Goal: Information Seeking & Learning: Check status

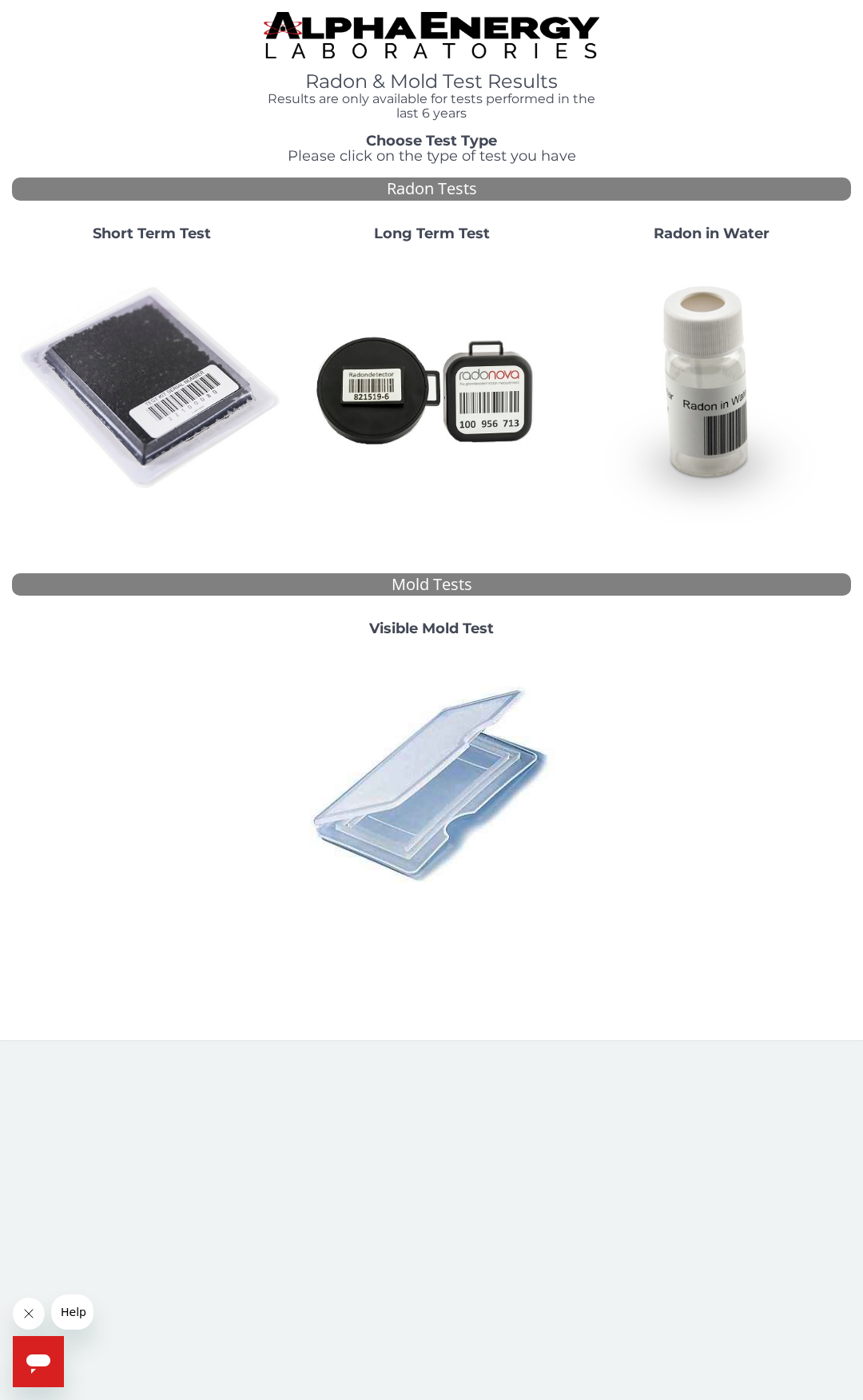
click at [190, 404] on img at bounding box center [152, 388] width 267 height 267
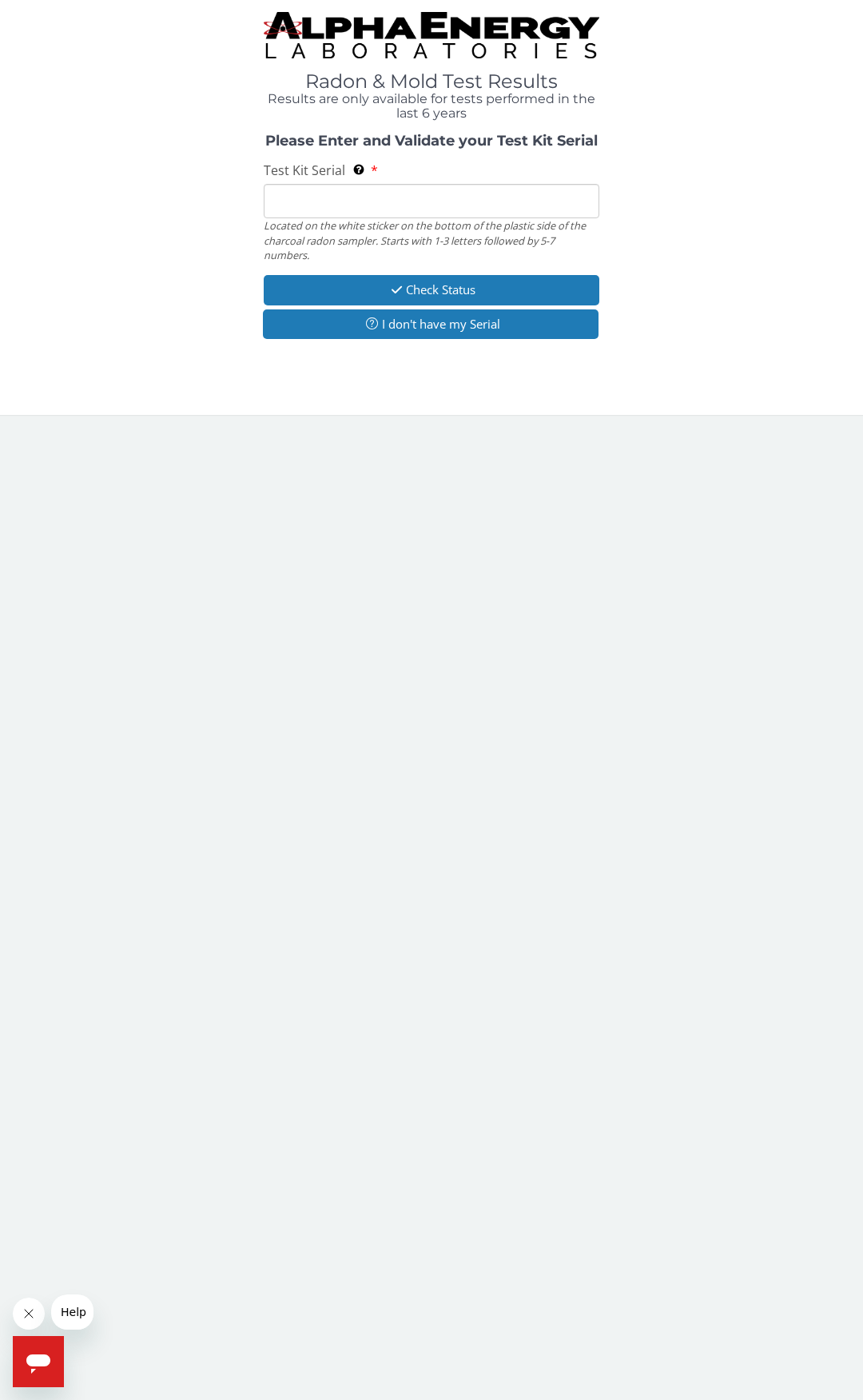
click at [357, 208] on input "Test Kit Serial Located on the white sticker on the bottom of the plastic side …" at bounding box center [432, 200] width 336 height 34
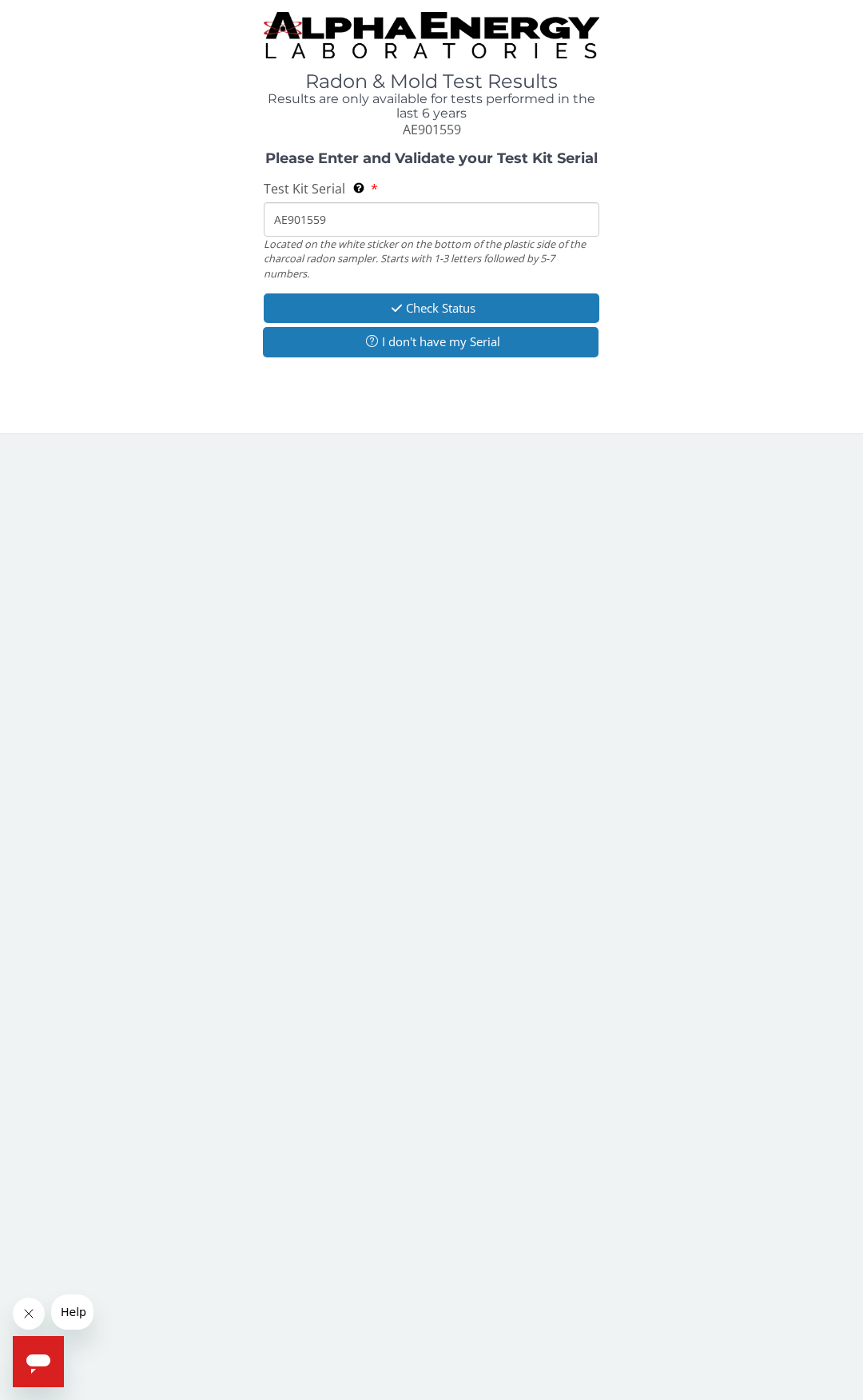
type input "AE901559"
click at [431, 305] on button "Check Status" at bounding box center [432, 308] width 336 height 30
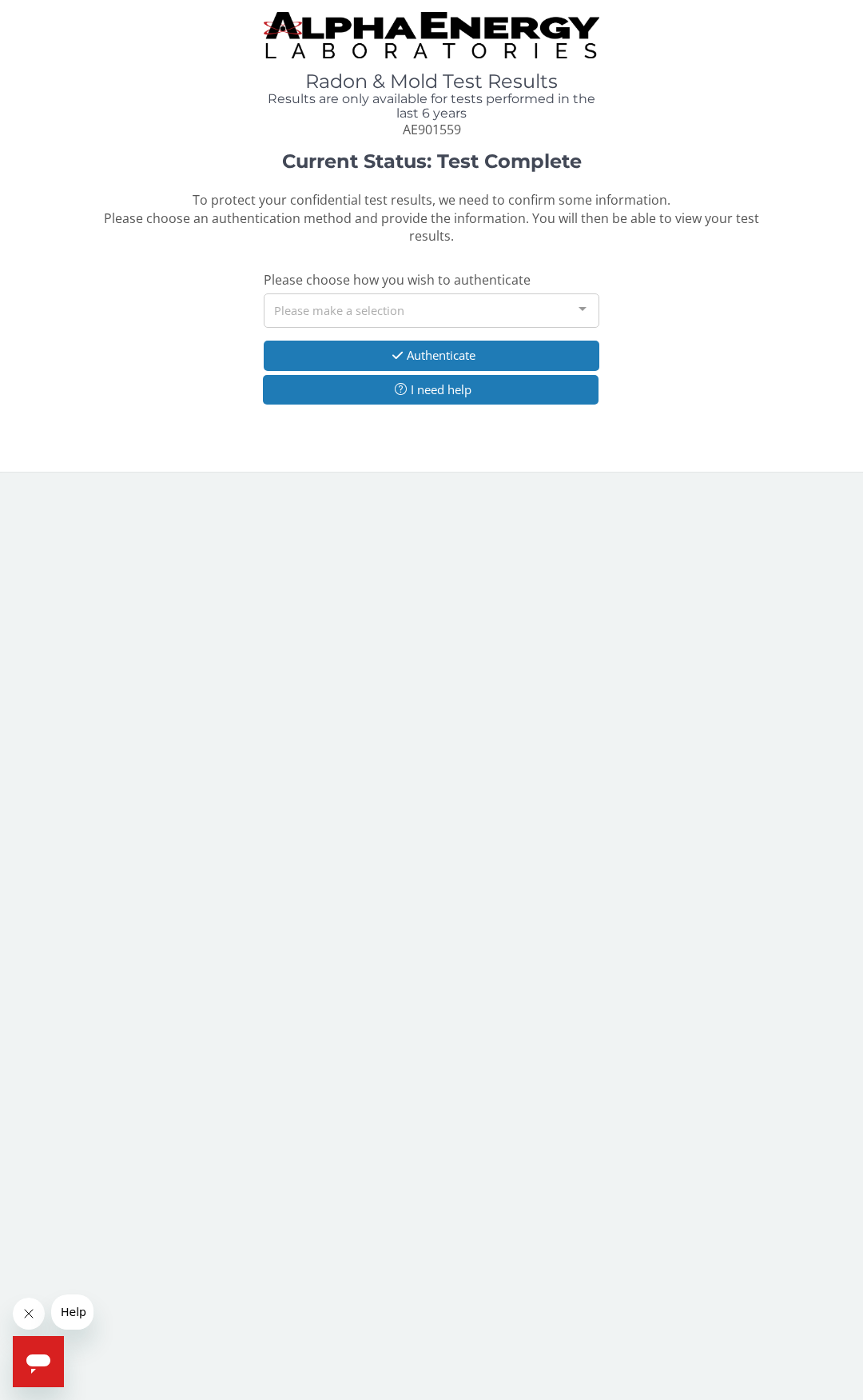
click at [429, 313] on div "Please make a selection" at bounding box center [432, 310] width 336 height 34
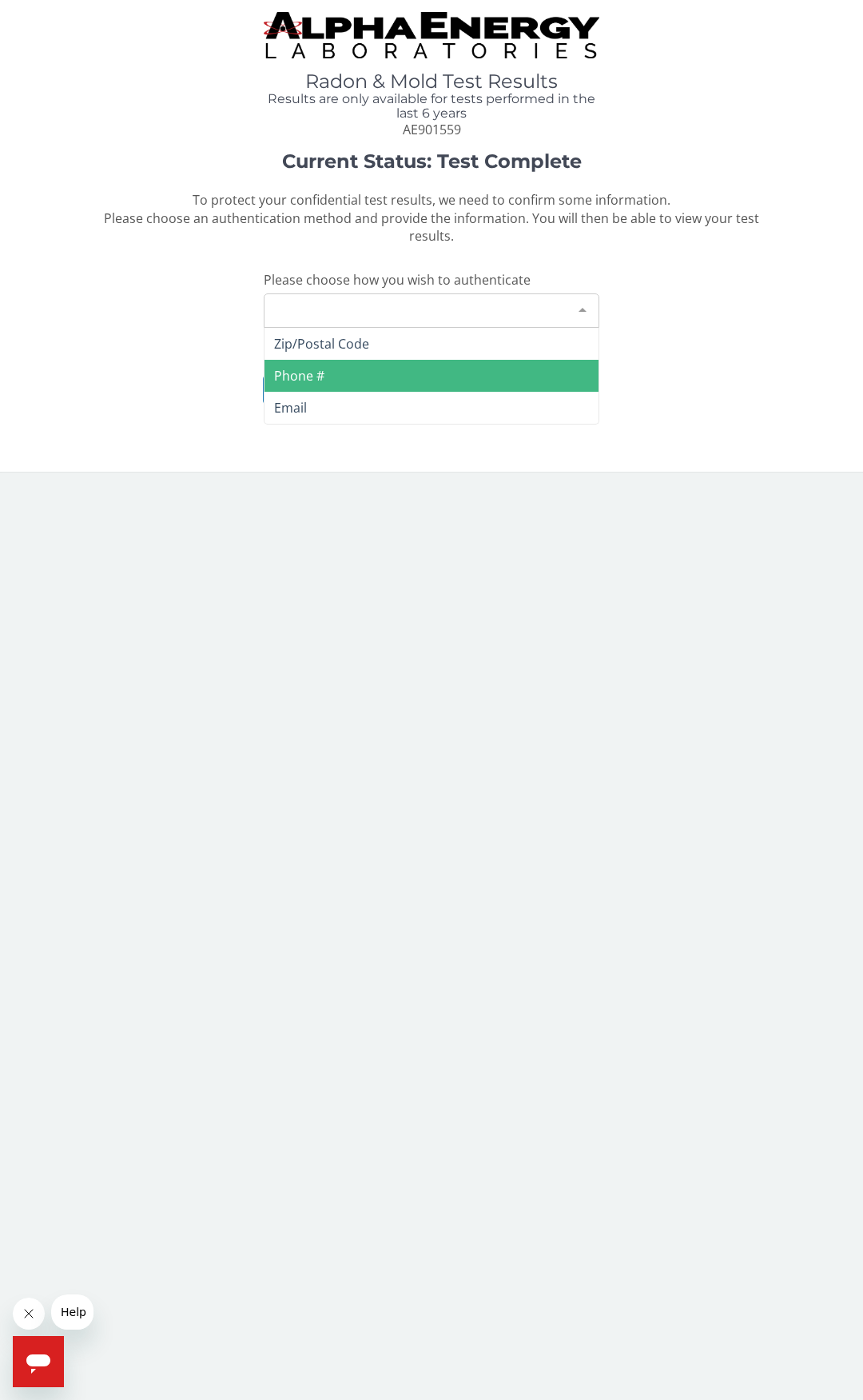
click at [410, 371] on span "Phone #" at bounding box center [432, 375] width 334 height 32
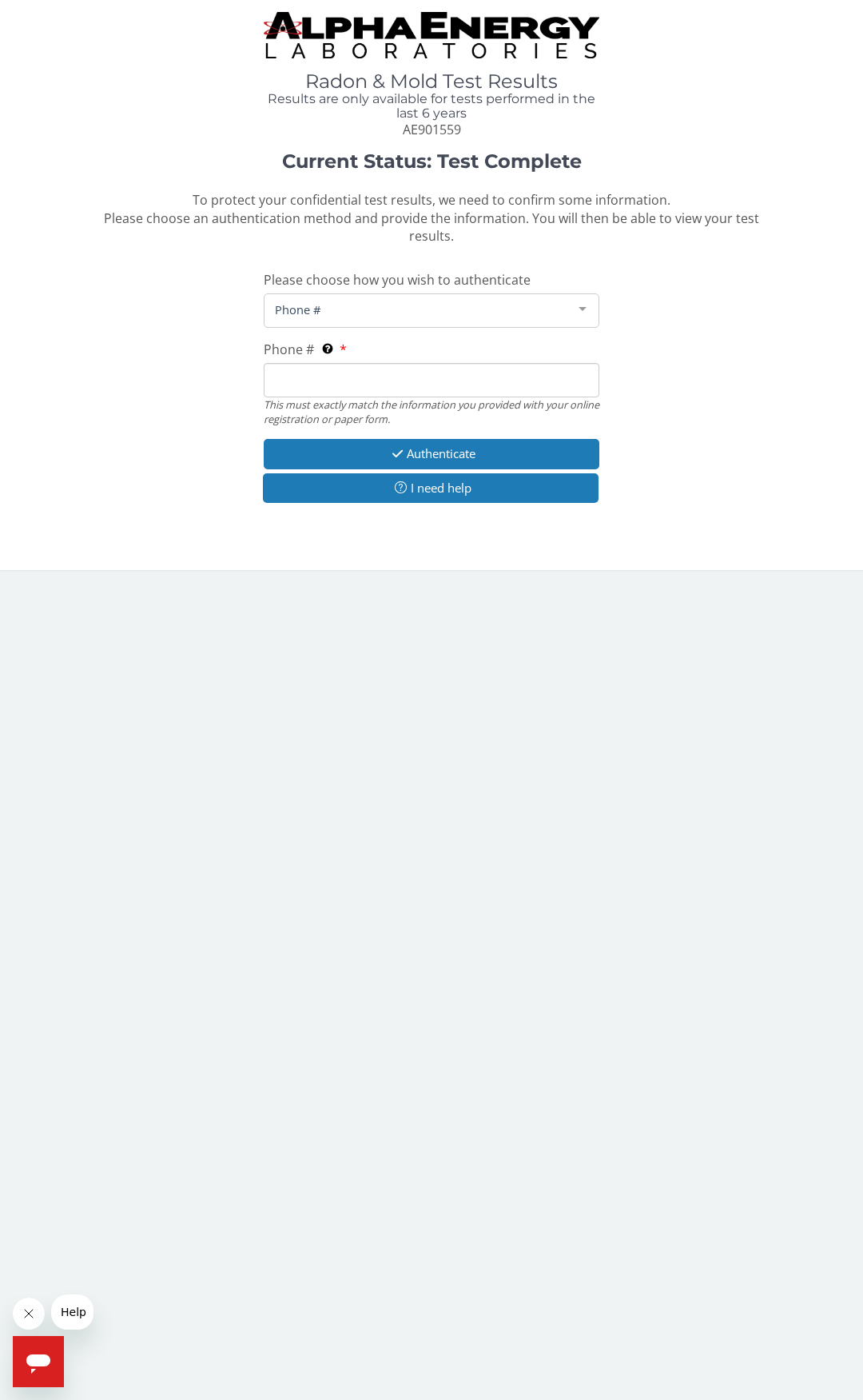
click at [400, 379] on input "Phone # This must exactly match the information you provided with your online r…" at bounding box center [432, 380] width 336 height 34
type input "[PHONE_NUMBER]"
click at [394, 448] on icon "button" at bounding box center [397, 453] width 18 height 12
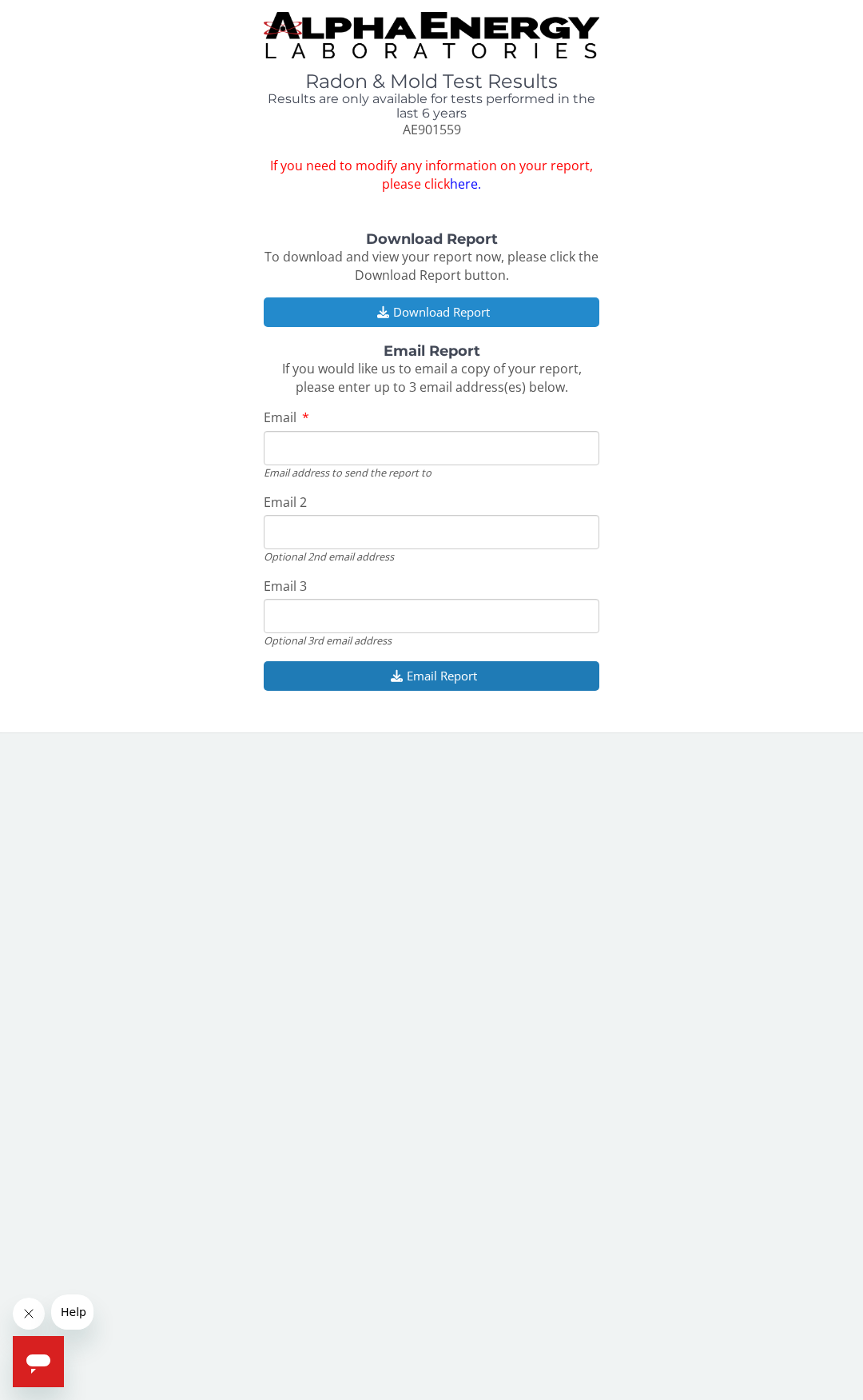
click at [395, 316] on button "Download Report" at bounding box center [432, 312] width 336 height 30
